Goal: Check status: Check status

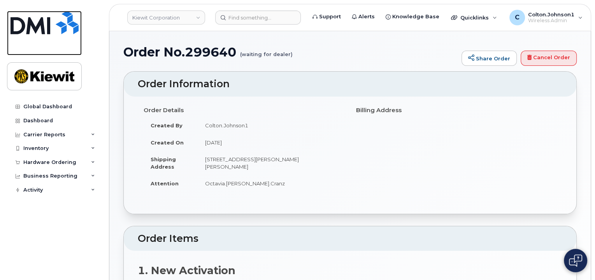
click at [43, 23] on img at bounding box center [45, 22] width 68 height 23
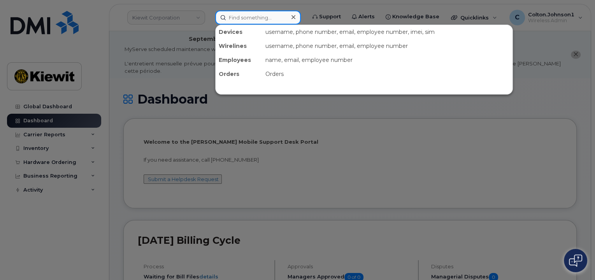
click at [238, 24] on div "Devices username, phone number, email, employee number, imei, sim Wirelines use…" at bounding box center [258, 18] width 86 height 14
paste input "299546"
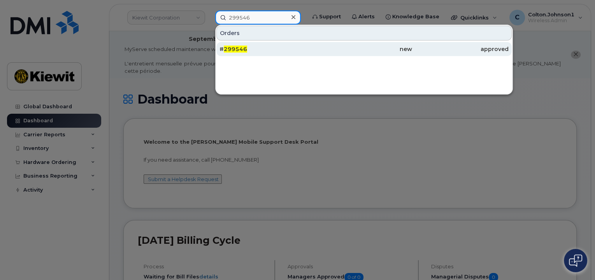
type input "299546"
click at [301, 44] on div "# 299546" at bounding box center [267, 49] width 96 height 14
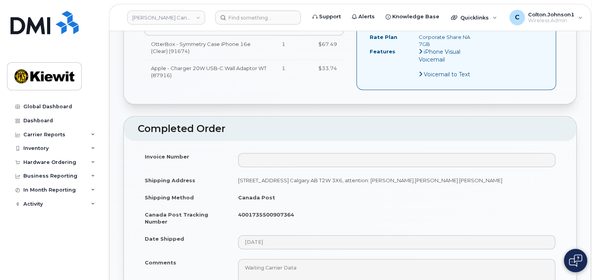
scroll to position [467, 0]
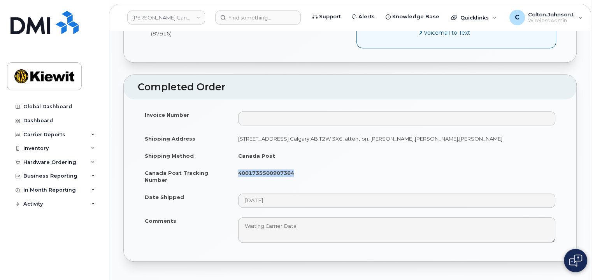
drag, startPoint x: 238, startPoint y: 158, endPoint x: 310, endPoint y: 159, distance: 72.0
click at [310, 164] on td "4001735500907364" at bounding box center [396, 176] width 331 height 24
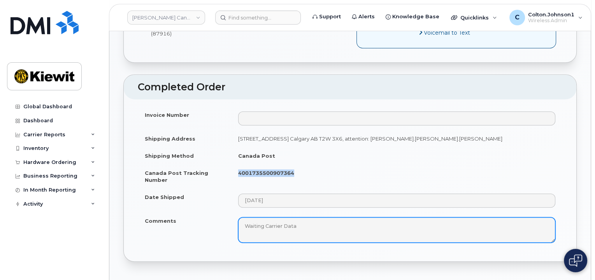
copy strong "4001735500907364"
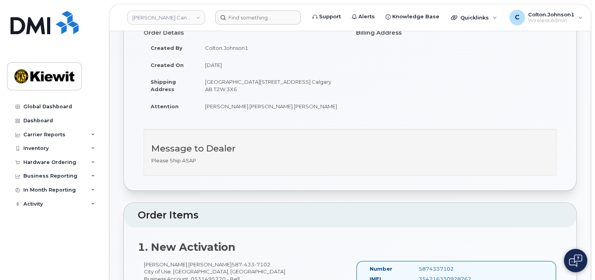
scroll to position [117, 0]
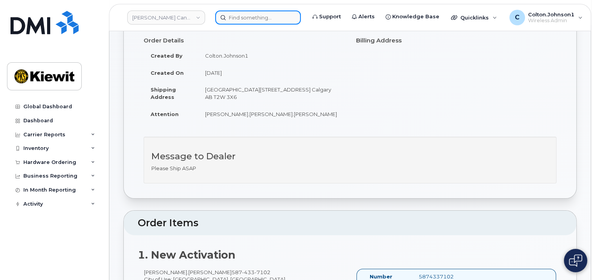
click at [235, 23] on input at bounding box center [258, 18] width 86 height 14
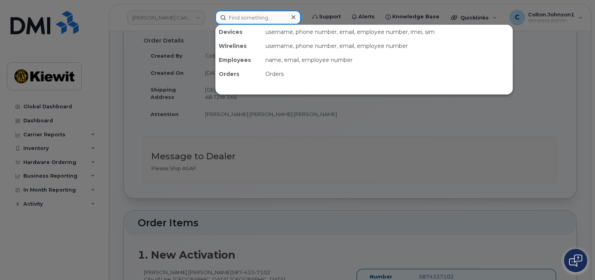
paste input "299544"
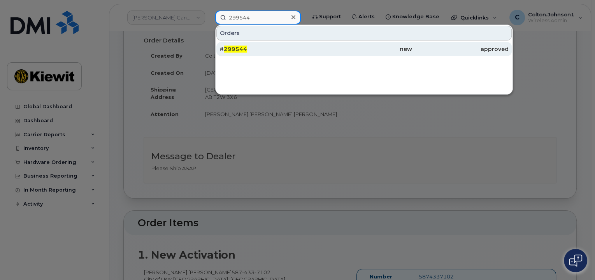
type input "299544"
click at [296, 51] on div "# 299544" at bounding box center [267, 49] width 96 height 8
